Goal: Information Seeking & Learning: Learn about a topic

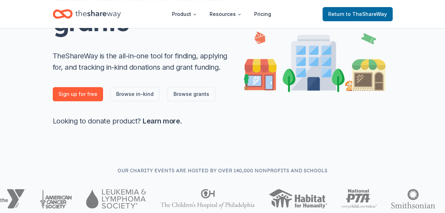
scroll to position [122, 0]
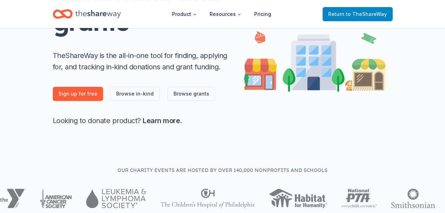
click at [362, 16] on span "to TheShareWay" at bounding box center [366, 14] width 41 height 6
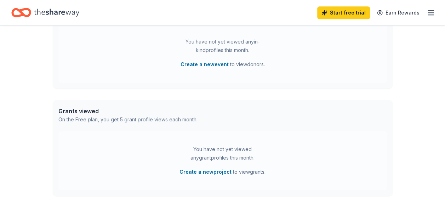
scroll to position [227, 0]
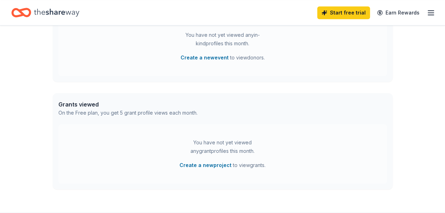
click at [428, 14] on icon "button" at bounding box center [430, 12] width 8 height 8
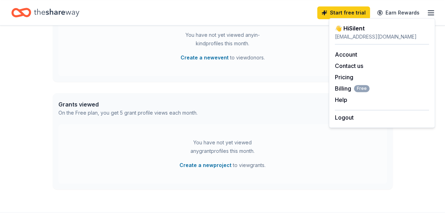
click at [10, 111] on div "👋 Hi Silent In-Kind Create new event You don't have an active event. Create a n…" at bounding box center [222, 5] width 445 height 413
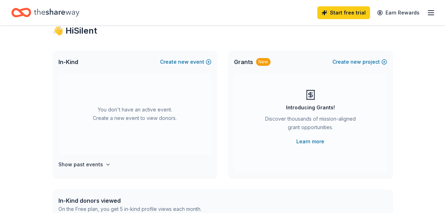
scroll to position [0, 0]
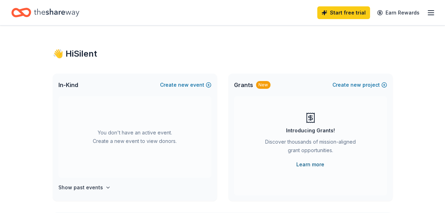
click at [306, 162] on link "Learn more" at bounding box center [310, 164] width 28 height 8
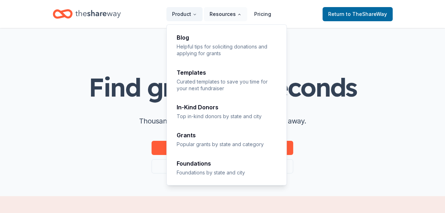
click at [235, 8] on button "Resources" at bounding box center [225, 14] width 43 height 14
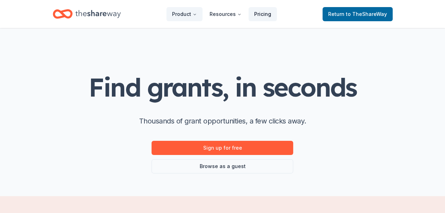
click at [257, 13] on link "Pricing" at bounding box center [262, 14] width 28 height 14
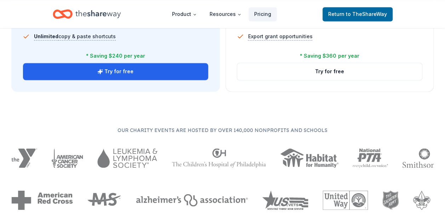
scroll to position [590, 0]
